Goal: Complete application form

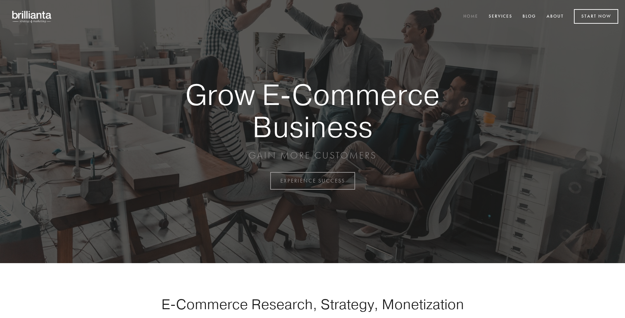
scroll to position [1774, 0]
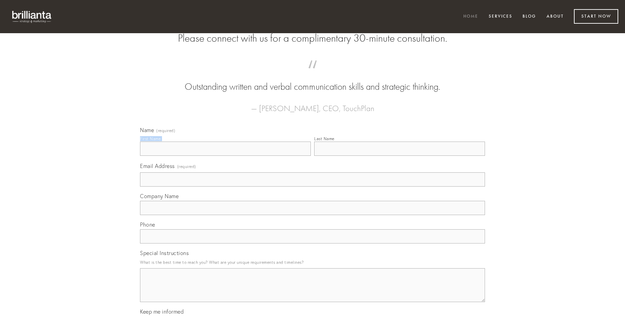
type input "[PERSON_NAME]"
click at [400, 156] on input "Last Name" at bounding box center [399, 148] width 171 height 14
type input "[PERSON_NAME]"
click at [313, 186] on input "Email Address (required)" at bounding box center [312, 179] width 345 height 14
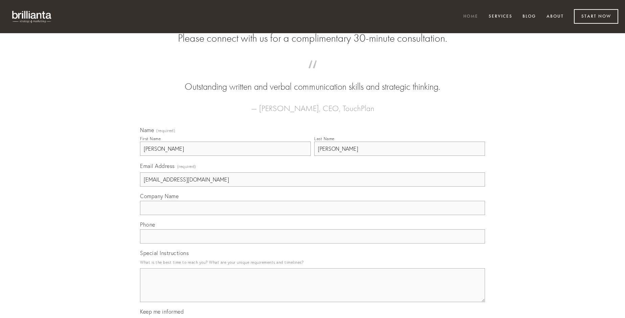
type input "[EMAIL_ADDRESS][DOMAIN_NAME]"
click at [313, 215] on input "Company Name" at bounding box center [312, 208] width 345 height 14
type input "celebrer"
click at [313, 243] on input "text" at bounding box center [312, 236] width 345 height 14
click at [313, 291] on textarea "Special Instructions" at bounding box center [312, 285] width 345 height 34
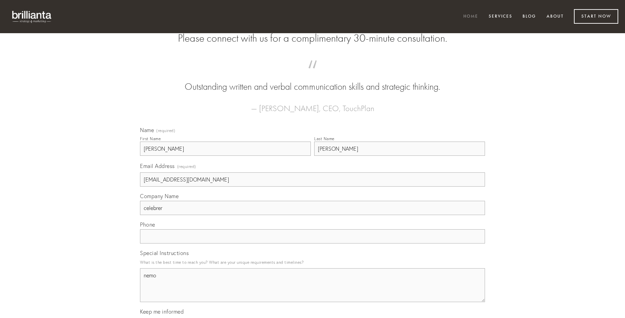
type textarea "nemo"
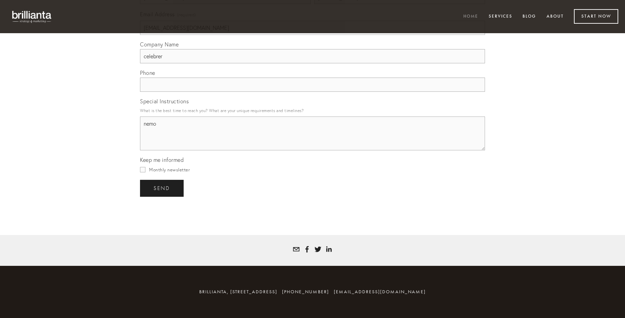
click at [162, 188] on span "send" at bounding box center [162, 188] width 17 height 6
